Goal: Task Accomplishment & Management: Manage account settings

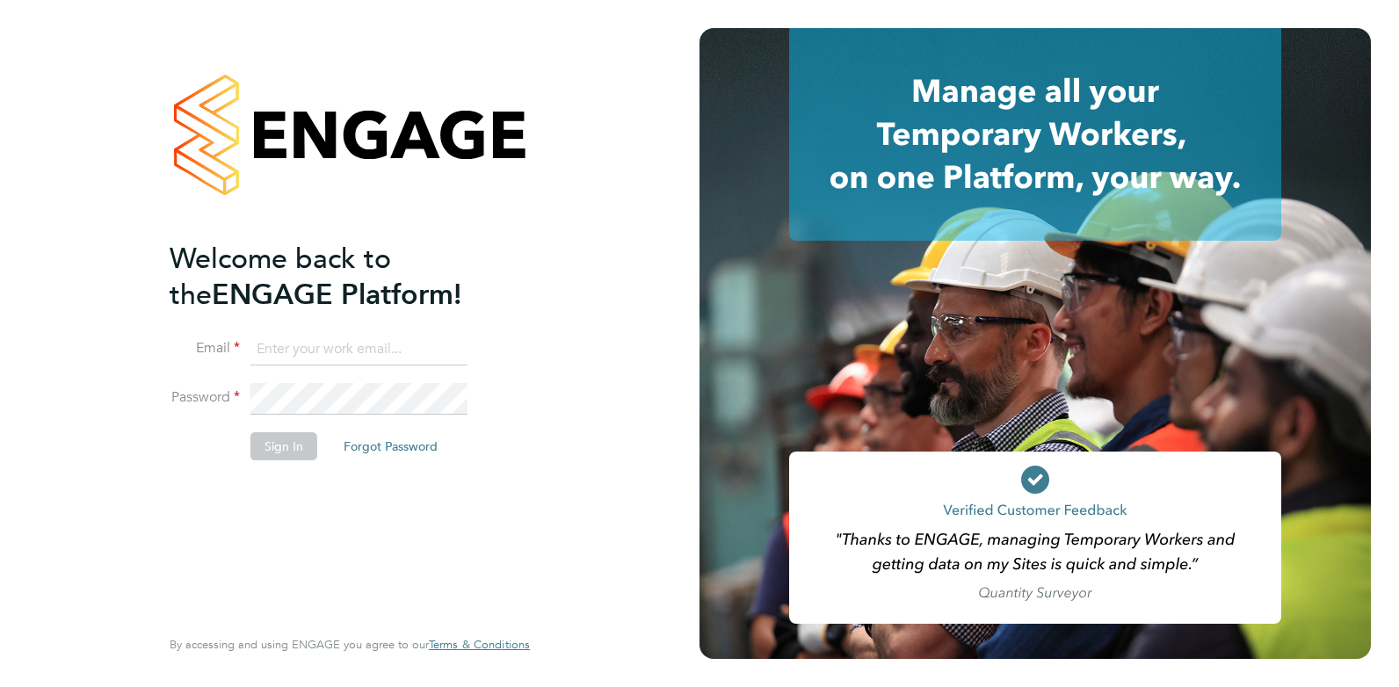
click at [343, 350] on input at bounding box center [358, 350] width 217 height 32
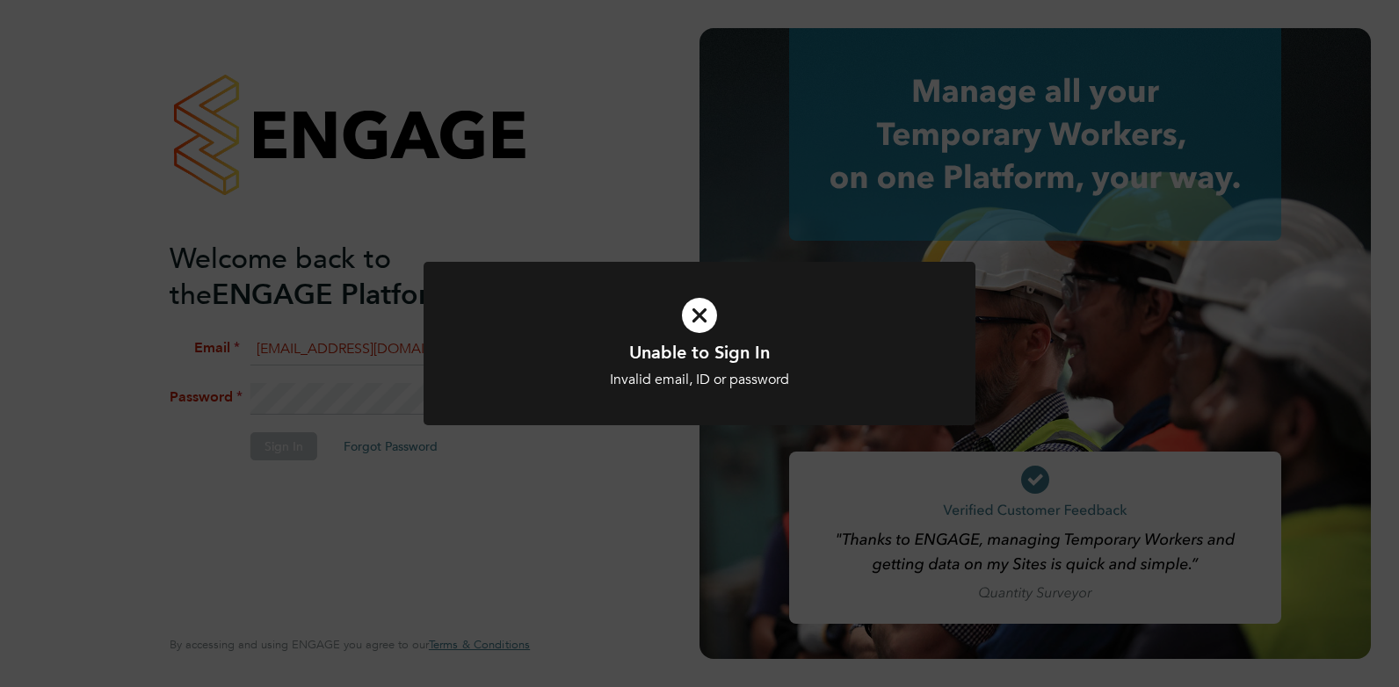
click at [659, 330] on icon at bounding box center [699, 315] width 457 height 69
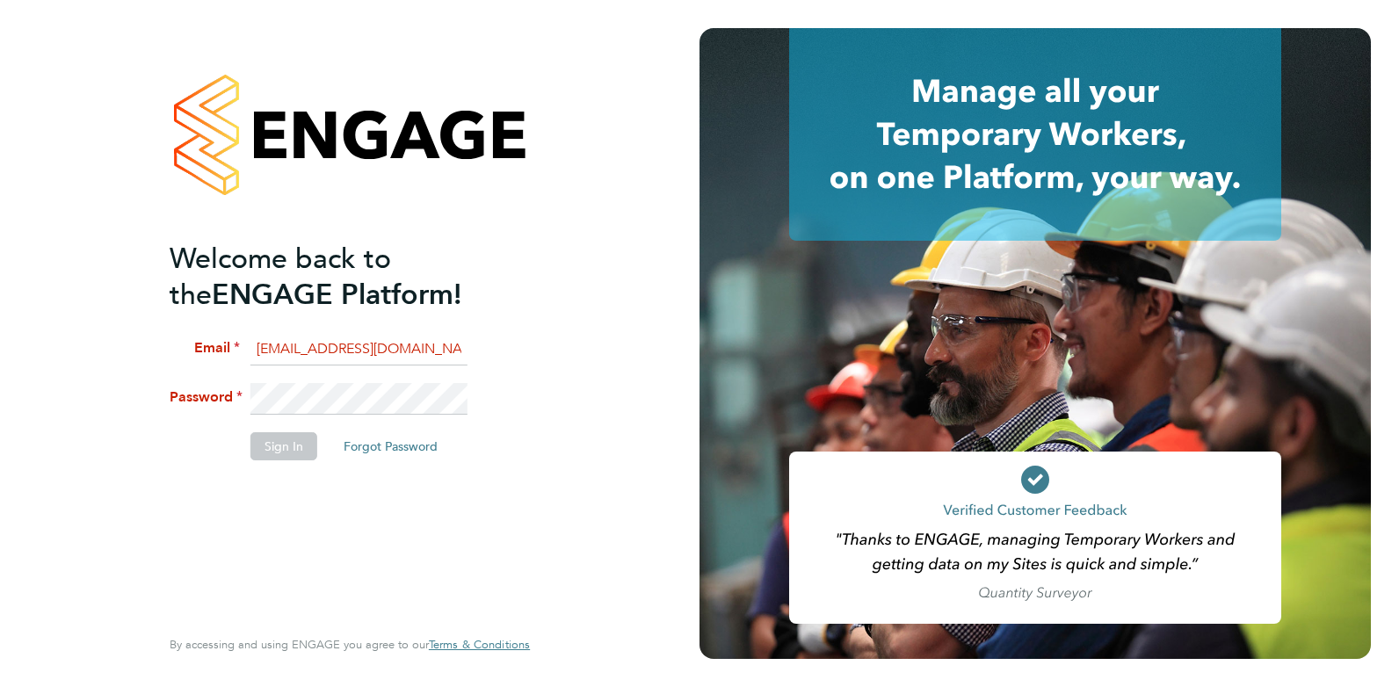
click at [439, 345] on input "elliedannidean@gmail.com" at bounding box center [358, 350] width 217 height 32
drag, startPoint x: 429, startPoint y: 345, endPoint x: 347, endPoint y: 340, distance: 81.9
click at [347, 340] on input "elliedannidean@gmail.com" at bounding box center [358, 350] width 217 height 32
type input "ellie@omniapeople.com"
click at [290, 453] on button "Sign In" at bounding box center [283, 446] width 67 height 28
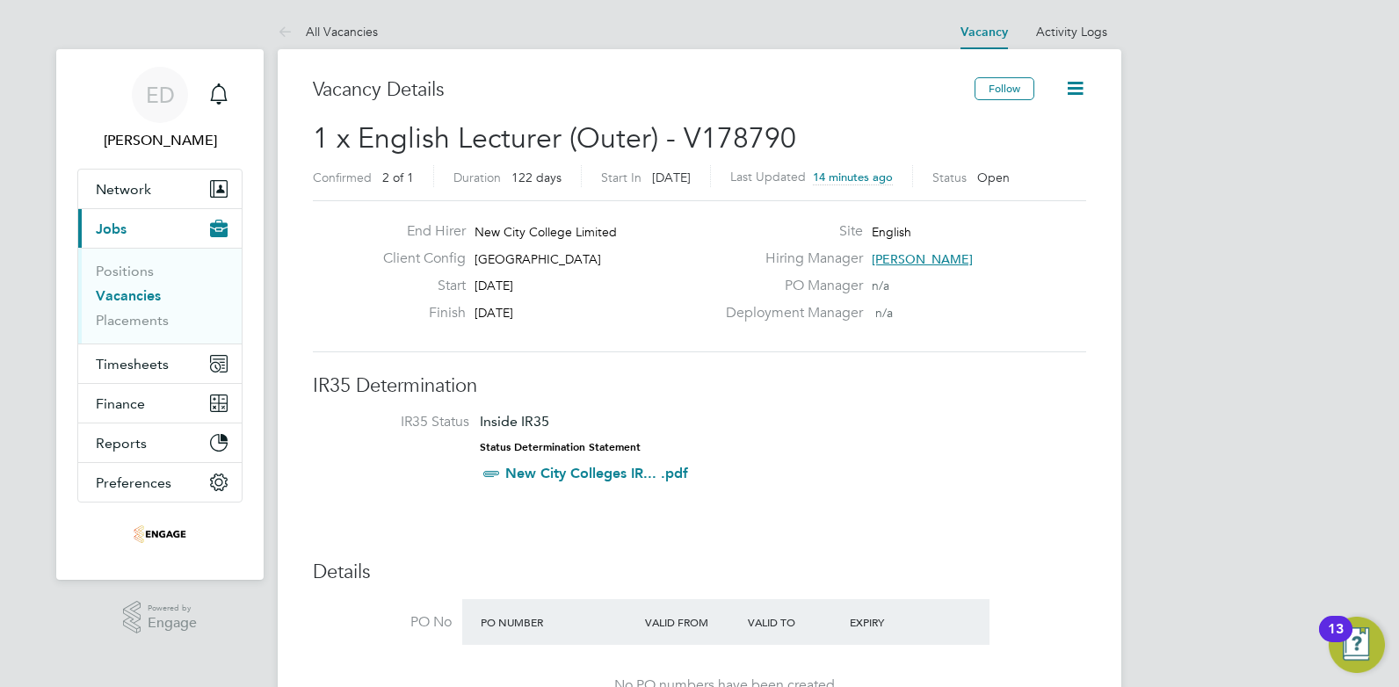
click at [155, 223] on button "Current page: Jobs" at bounding box center [159, 228] width 163 height 39
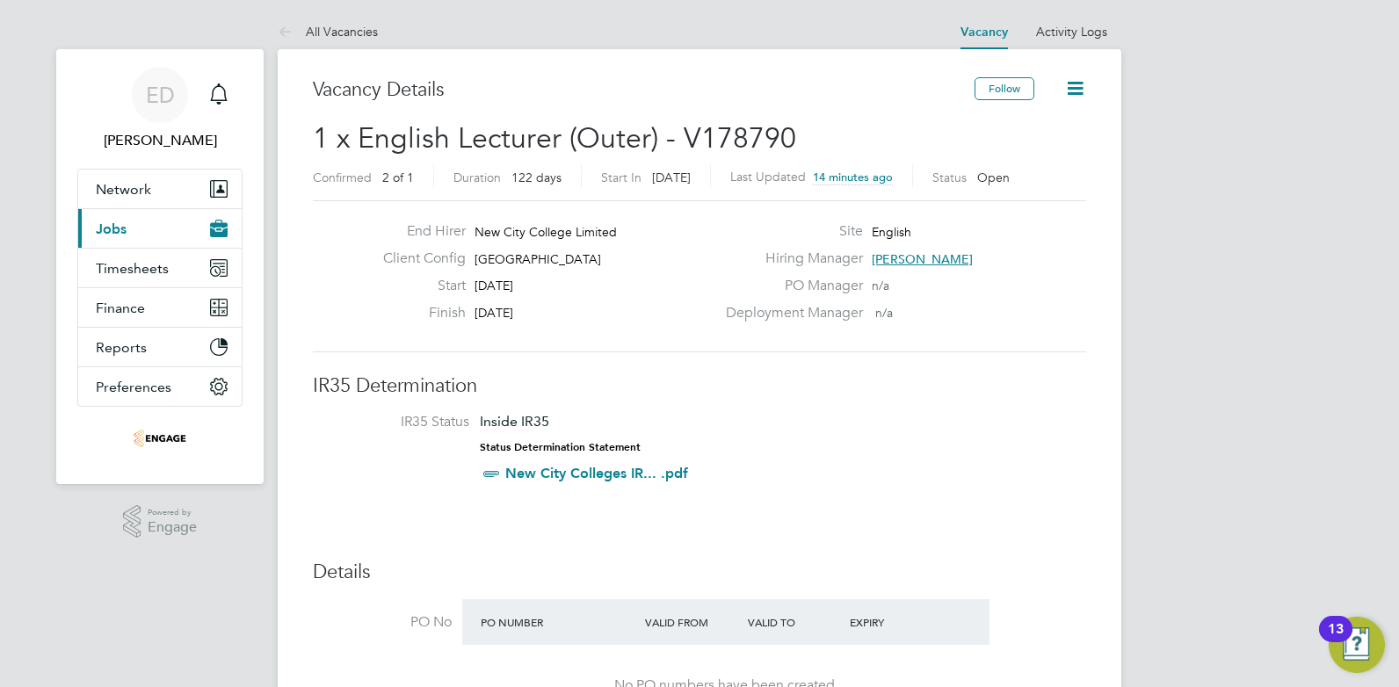
click at [127, 236] on button "Current page: Jobs" at bounding box center [159, 228] width 163 height 39
